Goal: Transaction & Acquisition: Purchase product/service

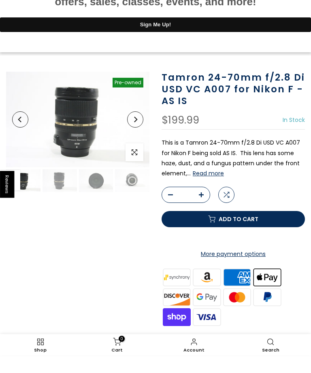
scroll to position [23, 0]
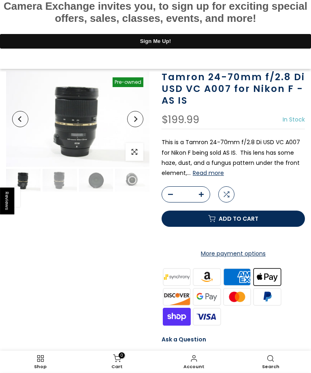
click at [94, 119] on img at bounding box center [77, 119] width 143 height 96
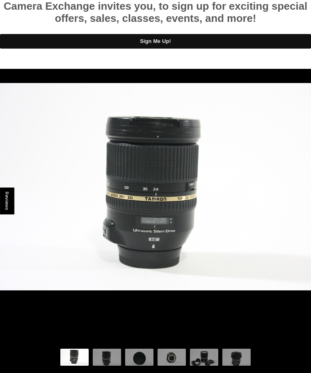
click at [107, 359] on img at bounding box center [107, 358] width 28 height 19
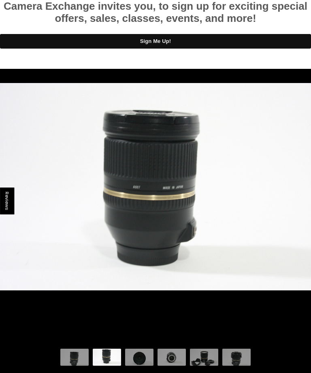
click at [138, 352] on img at bounding box center [139, 358] width 28 height 19
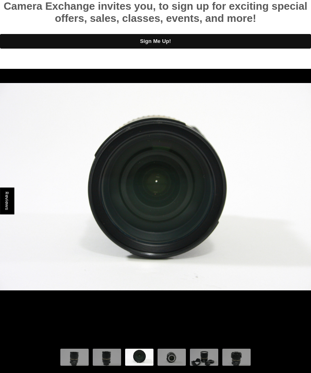
click at [169, 352] on img at bounding box center [172, 358] width 28 height 19
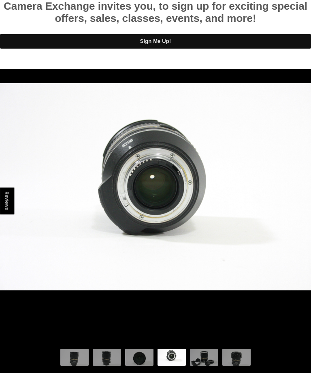
click at [207, 349] on img at bounding box center [204, 358] width 28 height 19
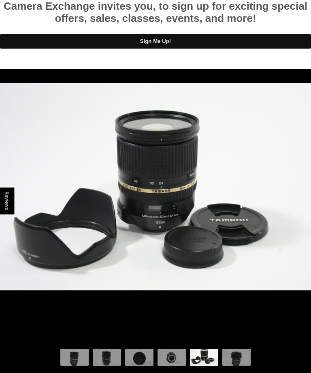
click at [240, 349] on img at bounding box center [236, 358] width 28 height 19
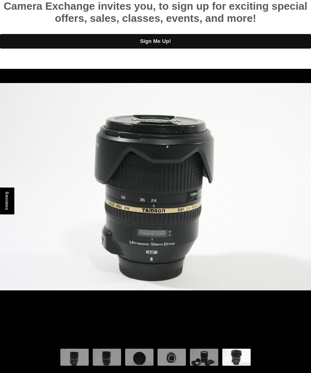
click at [138, 353] on img at bounding box center [139, 358] width 28 height 19
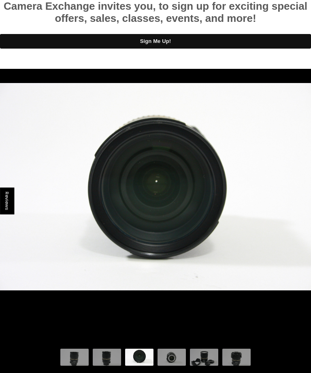
click at [236, 353] on img at bounding box center [236, 358] width 28 height 19
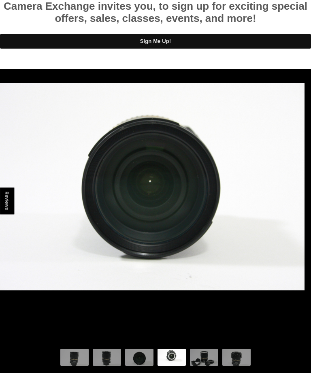
click at [219, 240] on img at bounding box center [149, 186] width 311 height 207
